Goal: Information Seeking & Learning: Learn about a topic

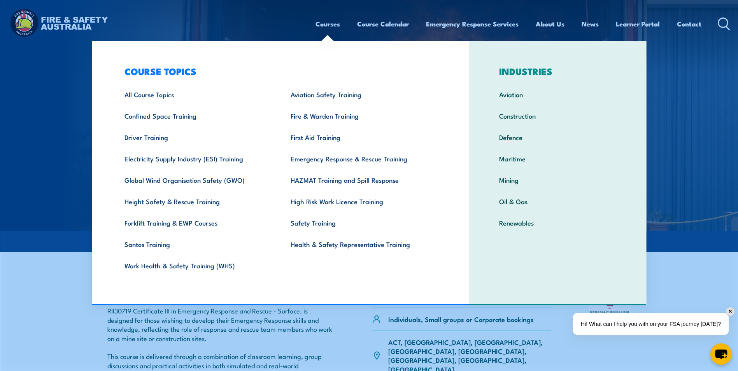
click at [329, 25] on link "Courses" at bounding box center [328, 24] width 25 height 21
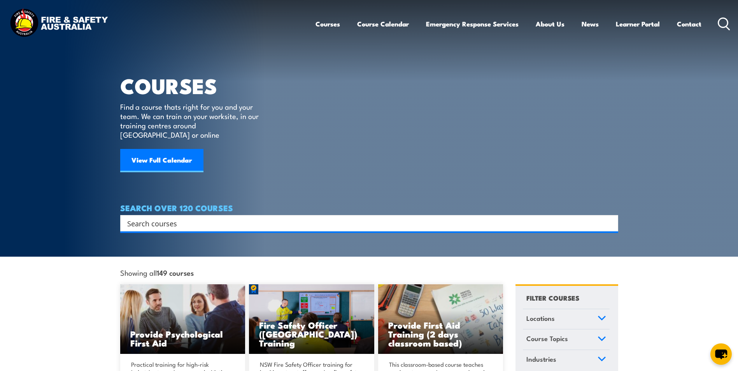
click at [368, 218] on input "Search input" at bounding box center [364, 224] width 474 height 12
type input "sarc"
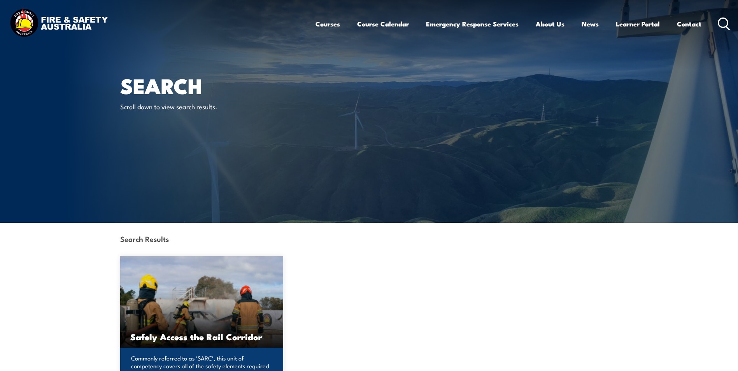
click at [177, 307] on img at bounding box center [201, 302] width 163 height 91
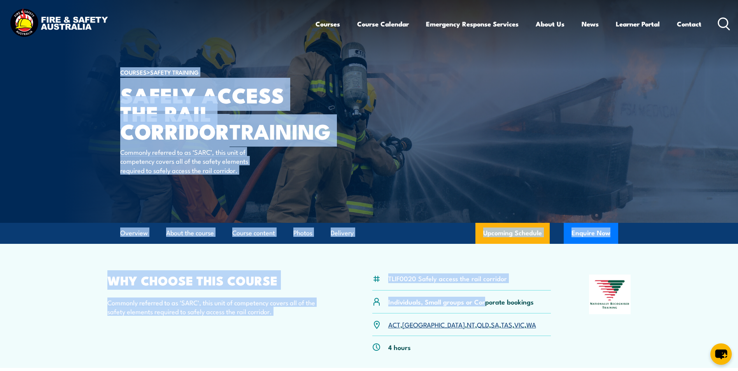
click at [738, 44] on html "Courses Course Calendar Emergency Response Services Services Overview Emergency…" at bounding box center [369, 185] width 738 height 371
click at [332, 301] on p "Commonly referred to as 'SARC', this unit of competency covers all of the safet…" at bounding box center [220, 307] width 227 height 18
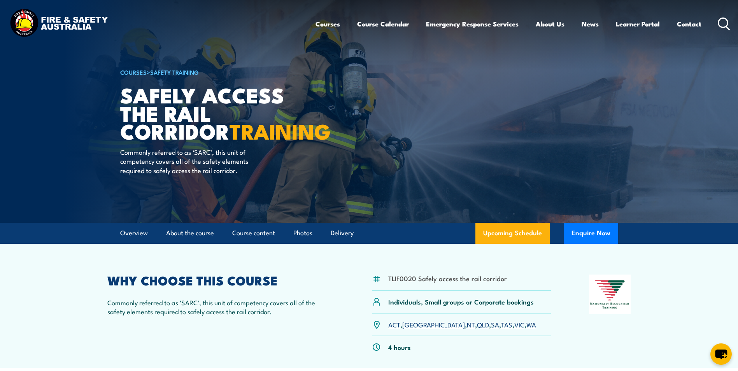
click at [225, 341] on div "WHY CHOOSE THIS COURSE Commonly referred to as 'SARC', this unit of competency …" at bounding box center [220, 317] width 227 height 84
click at [172, 334] on div "WHY CHOOSE THIS COURSE Commonly referred to as 'SARC', this unit of competency …" at bounding box center [220, 317] width 227 height 84
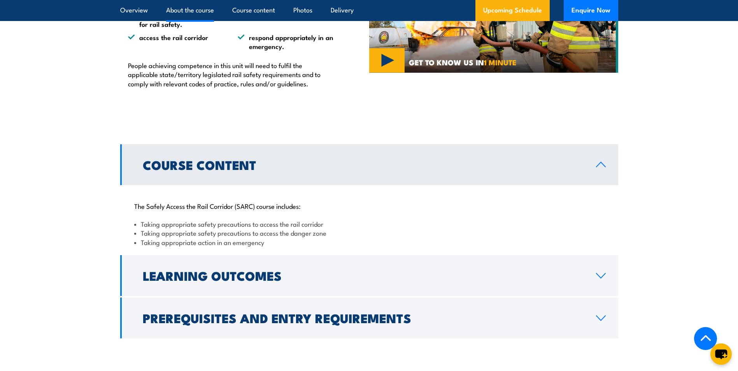
scroll to position [561, 0]
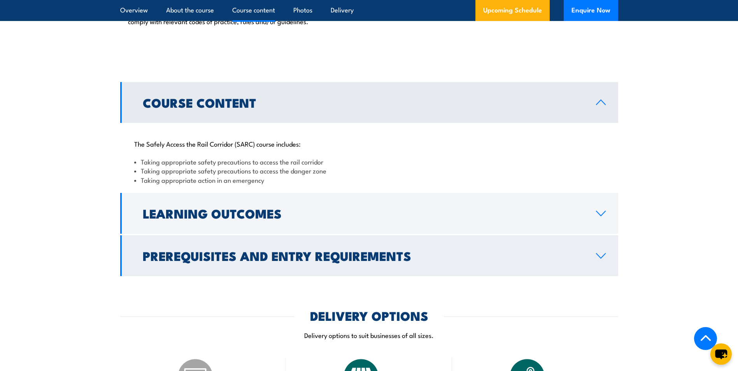
click at [601, 255] on icon at bounding box center [601, 256] width 11 height 6
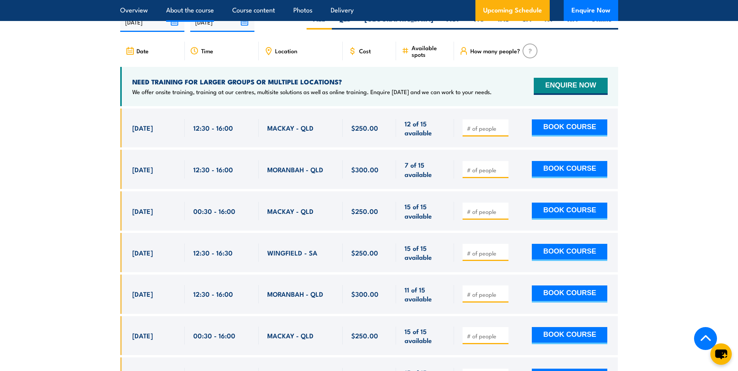
scroll to position [0, 0]
